Goal: Navigation & Orientation: Find specific page/section

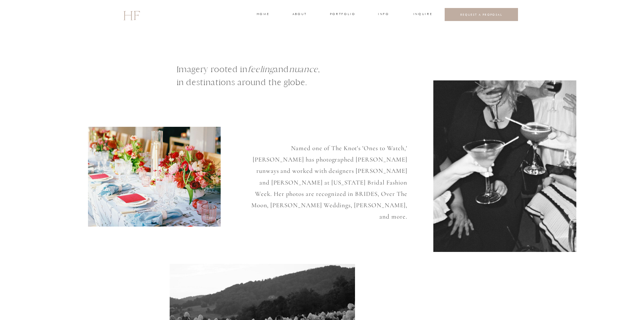
click at [297, 15] on h3 "about" at bounding box center [299, 15] width 14 height 6
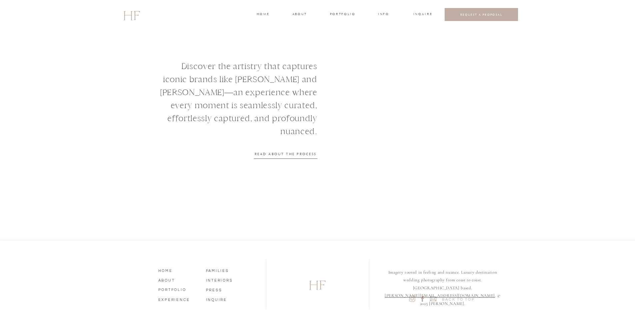
scroll to position [809, 0]
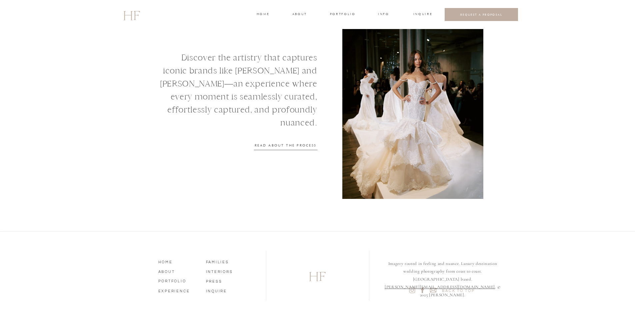
drag, startPoint x: 159, startPoint y: 289, endPoint x: 198, endPoint y: 286, distance: 39.2
click at [160, 289] on nav "EXPERIENCE" at bounding box center [177, 290] width 38 height 6
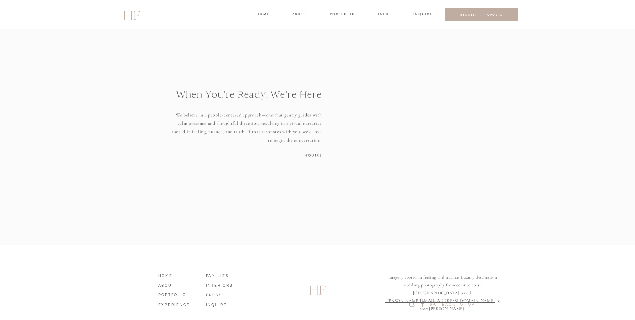
scroll to position [847, 0]
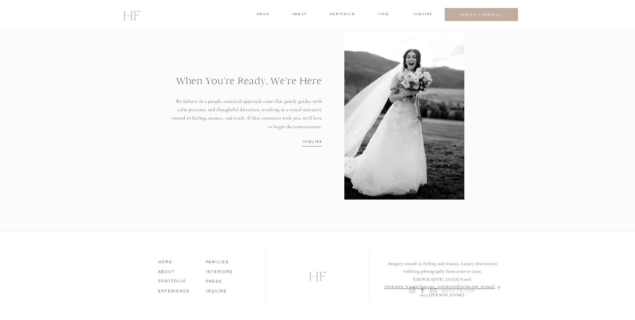
click at [169, 271] on nav "ABOUT" at bounding box center [177, 271] width 38 height 6
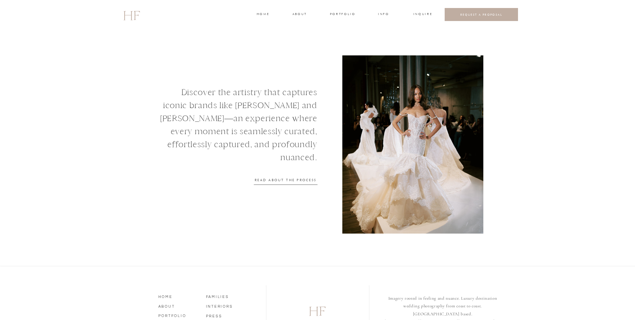
scroll to position [809, 0]
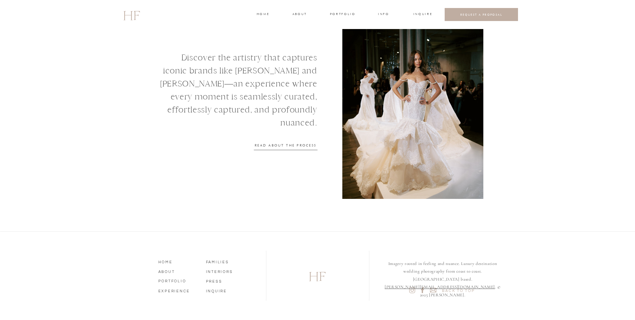
click at [214, 293] on nav "INQUIRE" at bounding box center [225, 290] width 38 height 6
